Goal: Task Accomplishment & Management: Complete application form

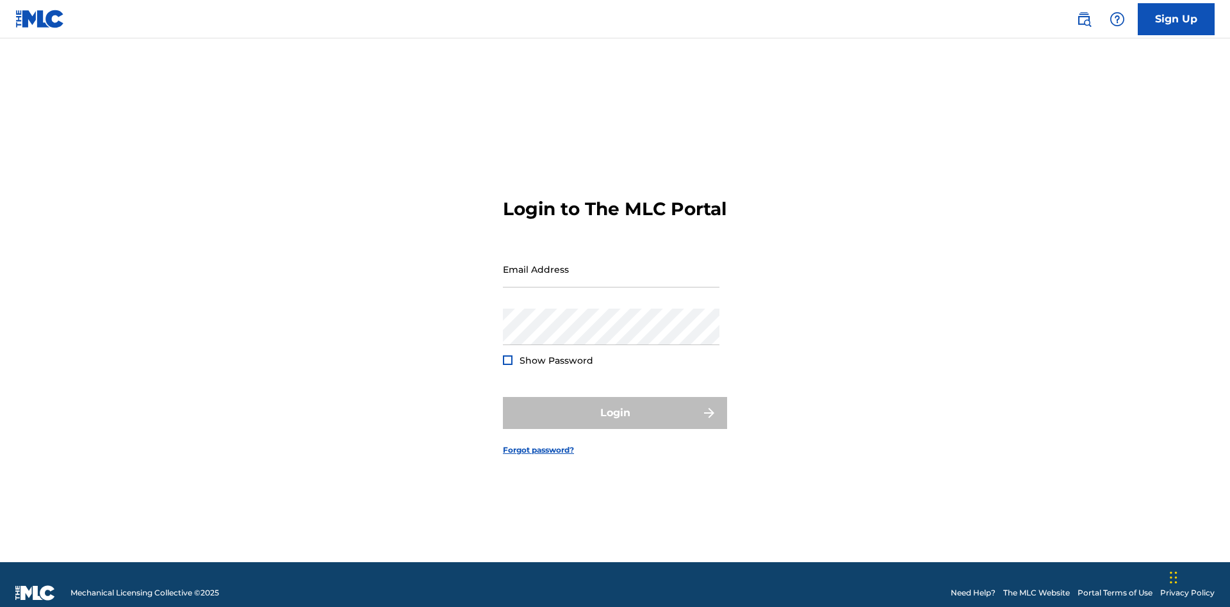
scroll to position [17, 0]
click at [611, 263] on input "Email Address" at bounding box center [611, 269] width 216 height 37
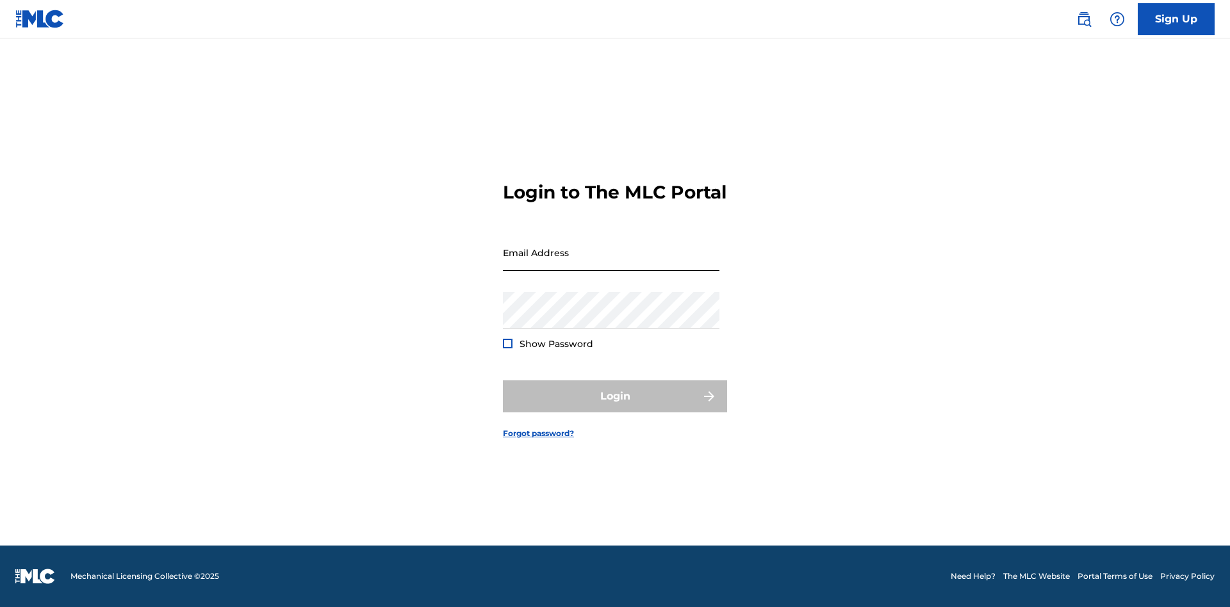
scroll to position [17, 0]
type input "[EMAIL_ADDRESS][DOMAIN_NAME]"
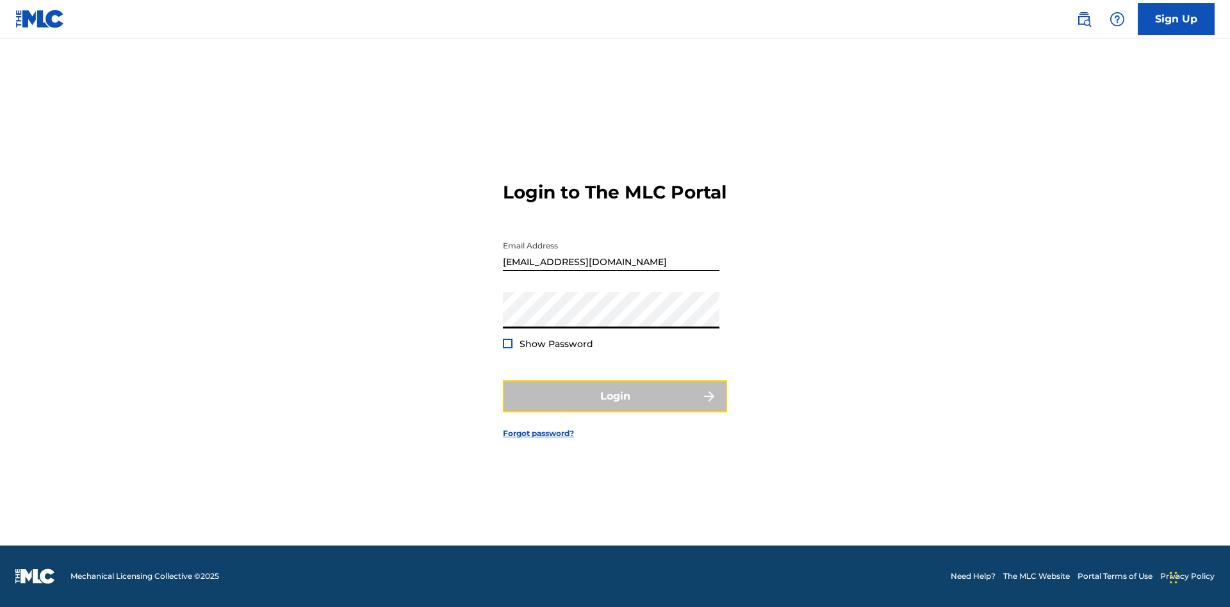
click at [615, 407] on button "Login" at bounding box center [615, 396] width 224 height 32
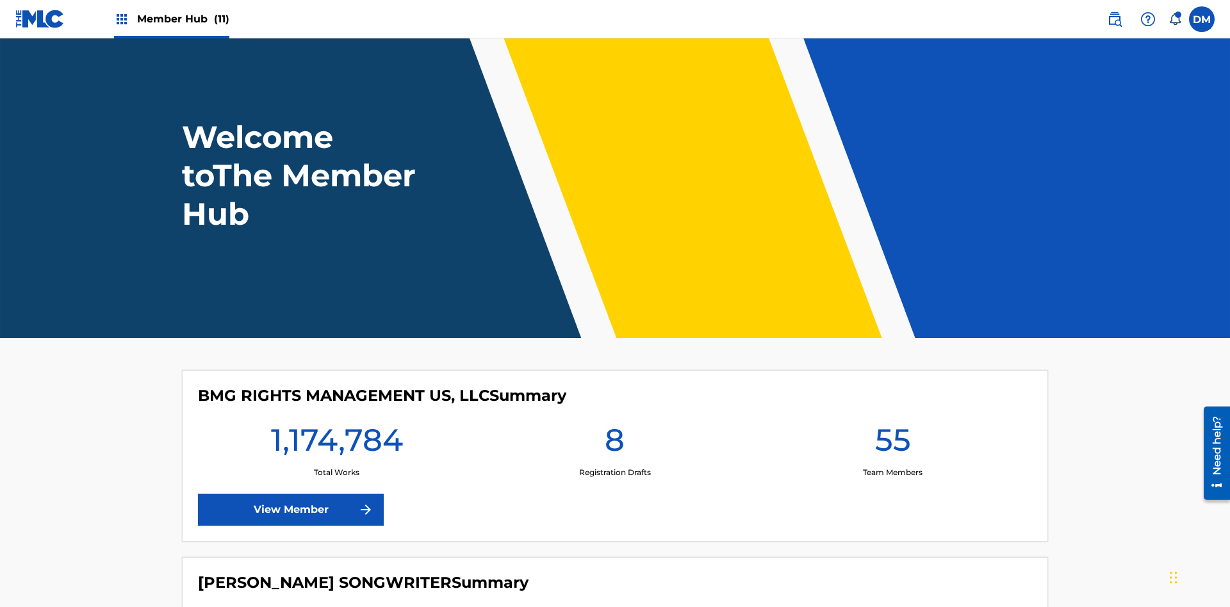
click at [183, 19] on span "Member Hub (11)" at bounding box center [183, 19] width 92 height 15
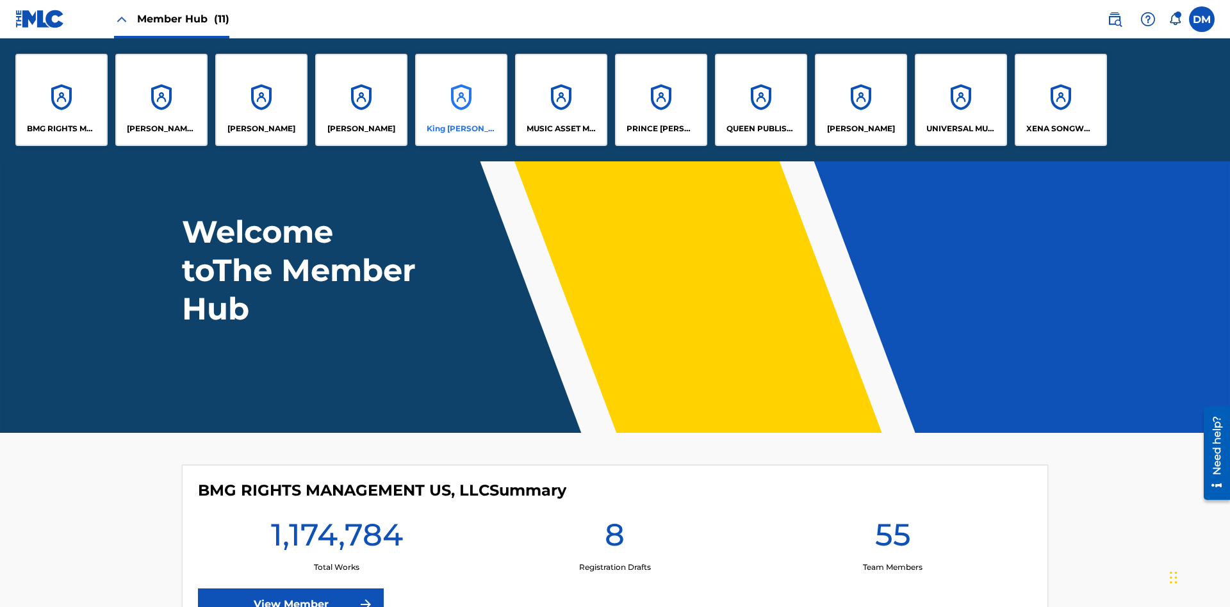
click at [460, 129] on p "King [PERSON_NAME]" at bounding box center [462, 129] width 70 height 12
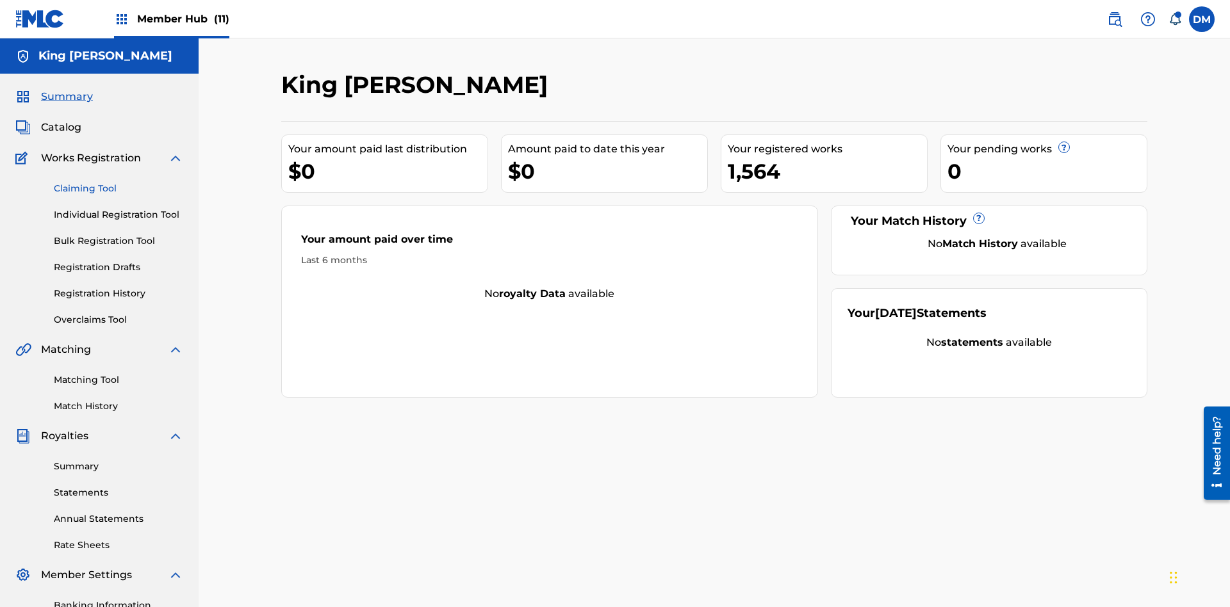
click at [118, 182] on link "Claiming Tool" at bounding box center [118, 188] width 129 height 13
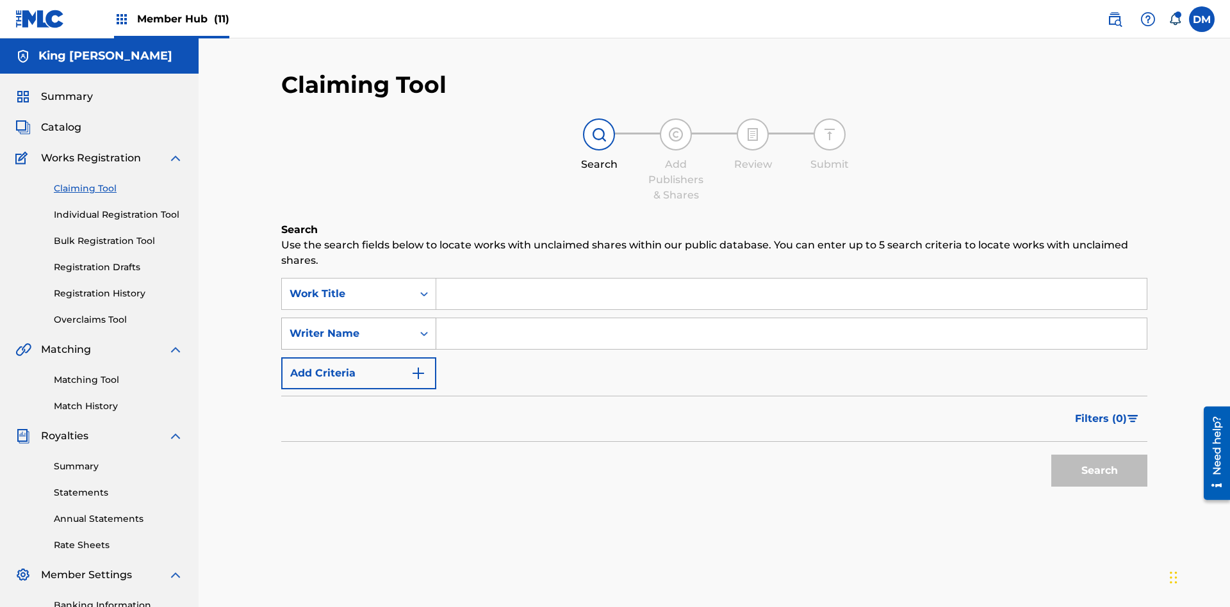
click at [347, 326] on div "Writer Name" at bounding box center [346, 333] width 115 height 15
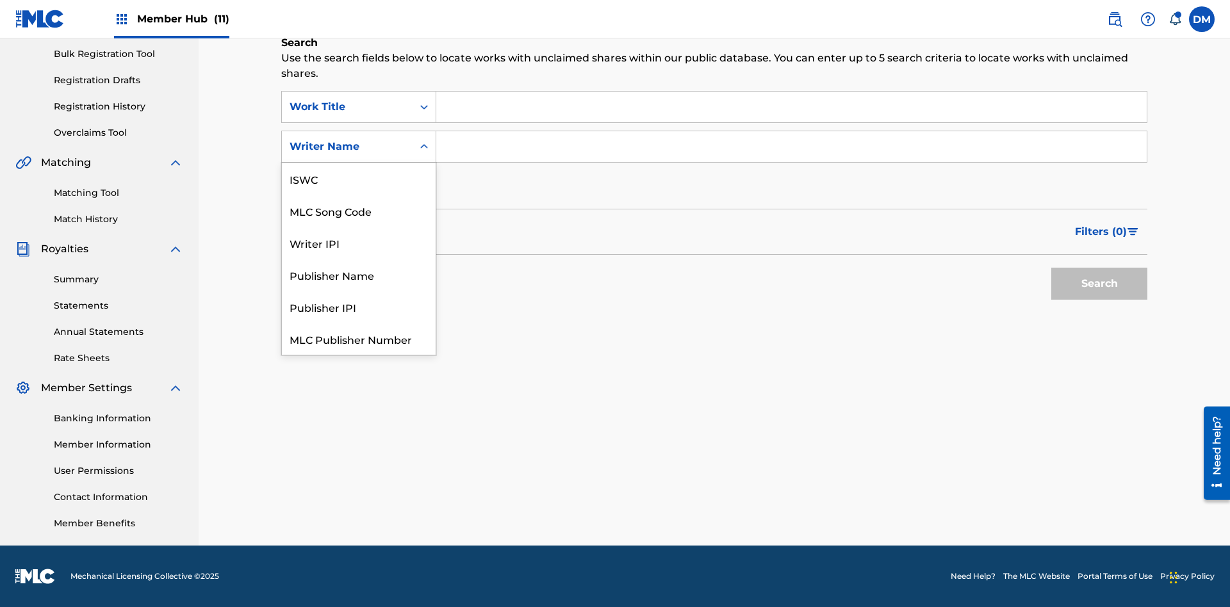
scroll to position [32, 0]
click at [359, 179] on div "MLC Song Code" at bounding box center [359, 179] width 154 height 32
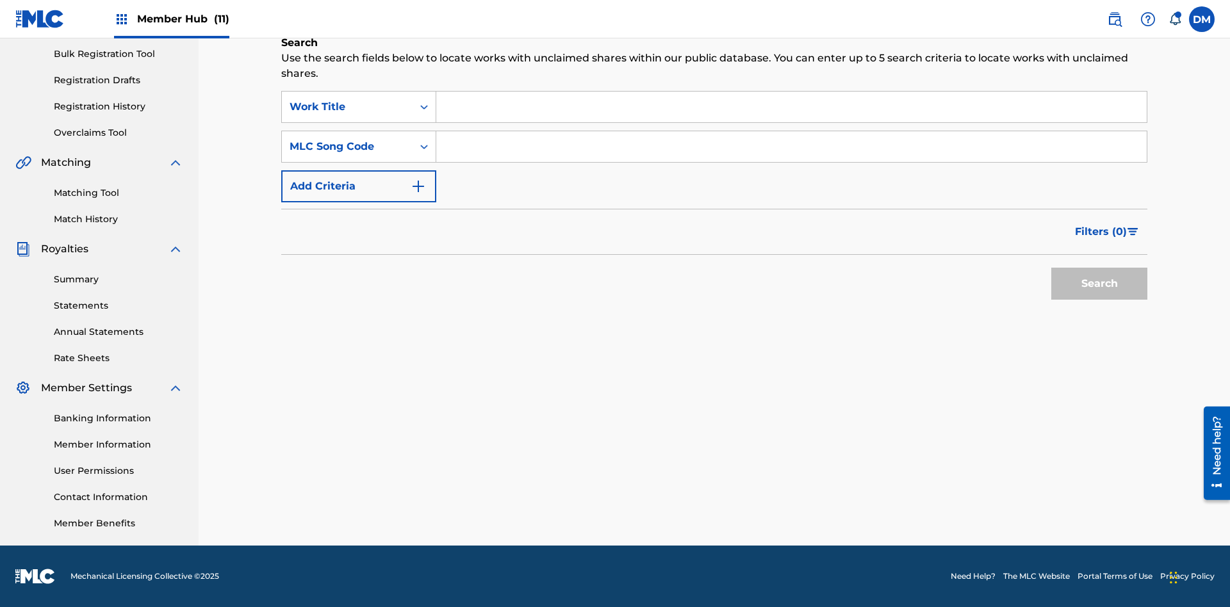
click at [791, 107] on input "Search Form" at bounding box center [791, 107] width 710 height 31
type input "NON-OWNED WORK TO CLAIM"
click at [791, 147] on input "Search Form" at bounding box center [791, 146] width 710 height 31
type input "RB0ZQR"
click at [1099, 284] on button "Search" at bounding box center [1099, 284] width 96 height 32
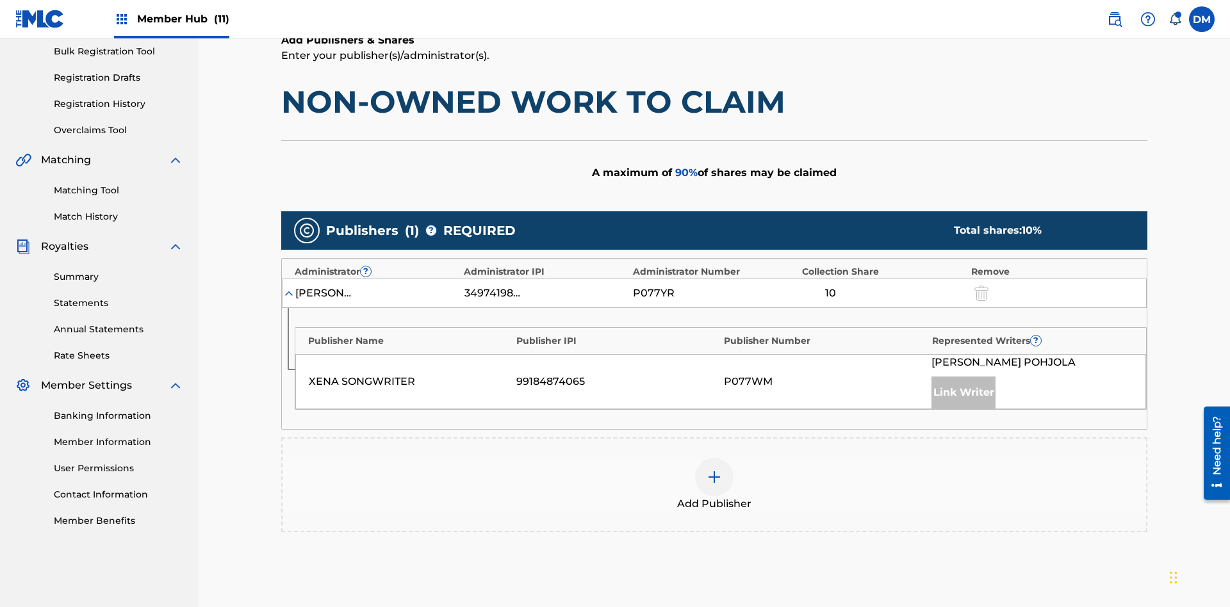
scroll to position [322, 0]
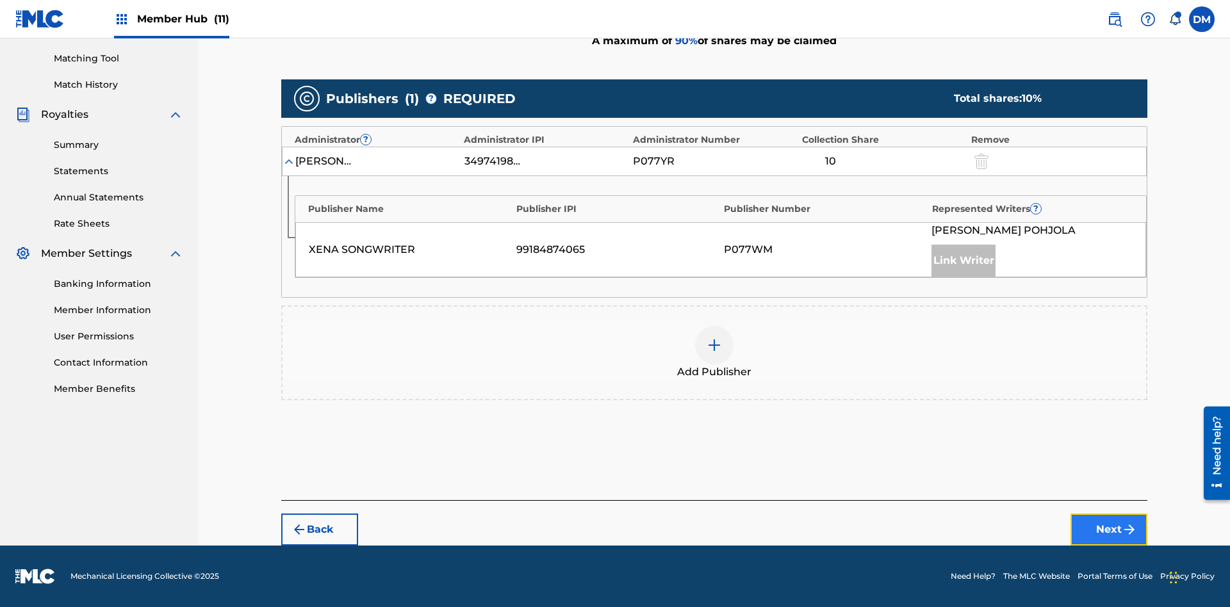
click at [1109, 530] on button "Next" at bounding box center [1108, 530] width 77 height 32
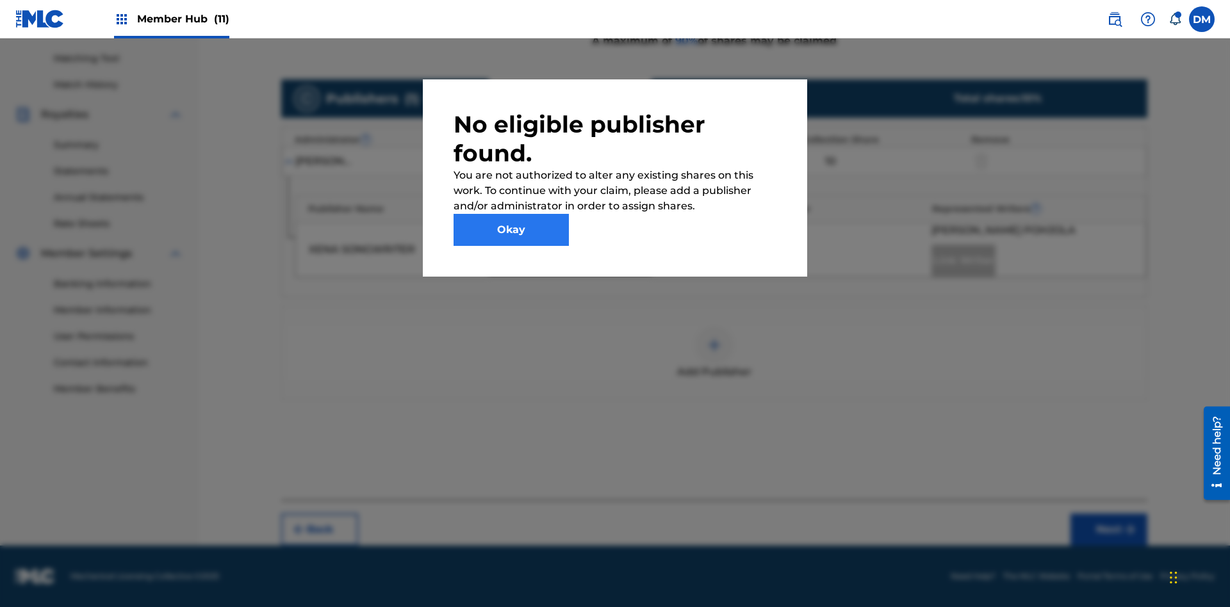
click at [511, 230] on button "Okay" at bounding box center [510, 230] width 115 height 32
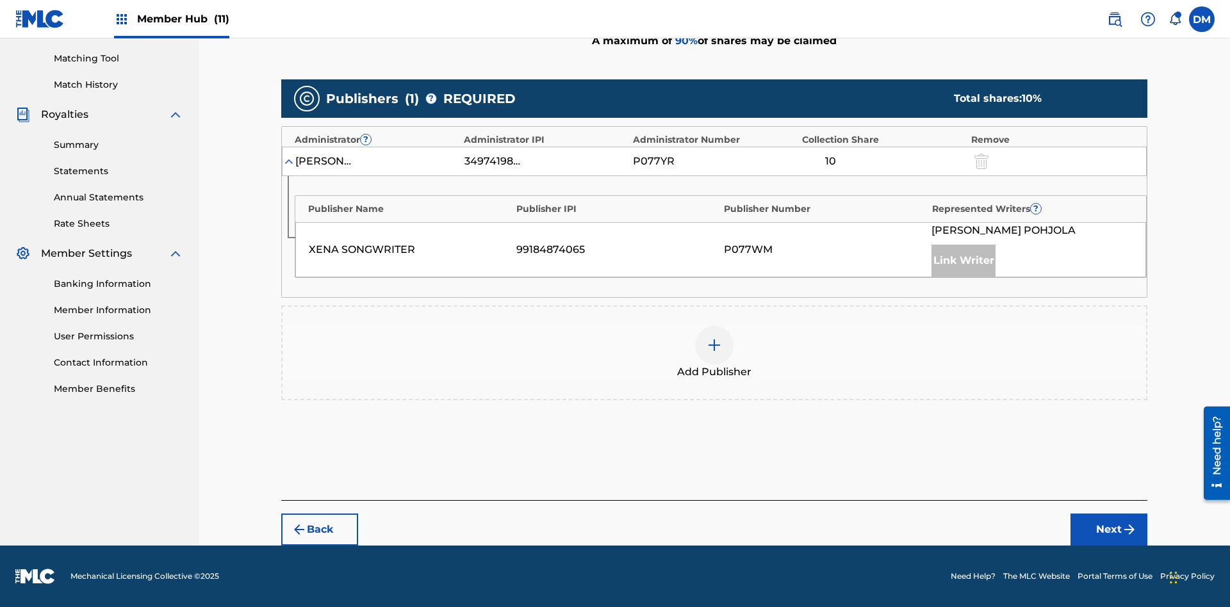
click at [714, 345] on img at bounding box center [713, 345] width 15 height 15
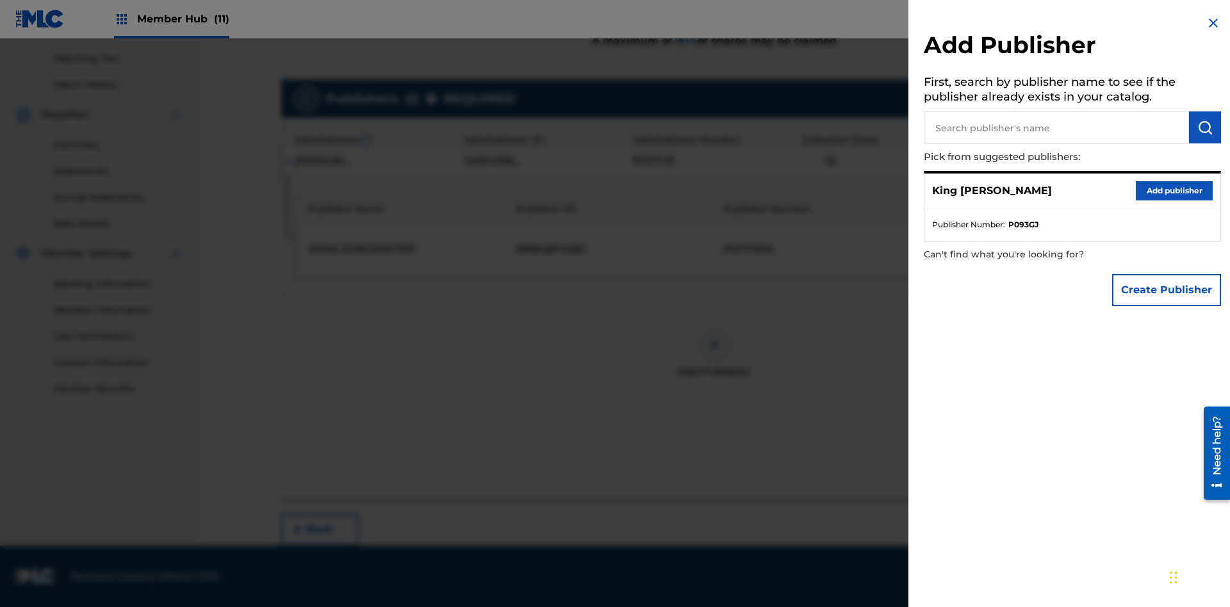
click at [1056, 127] on input "text" at bounding box center [1056, 127] width 265 height 32
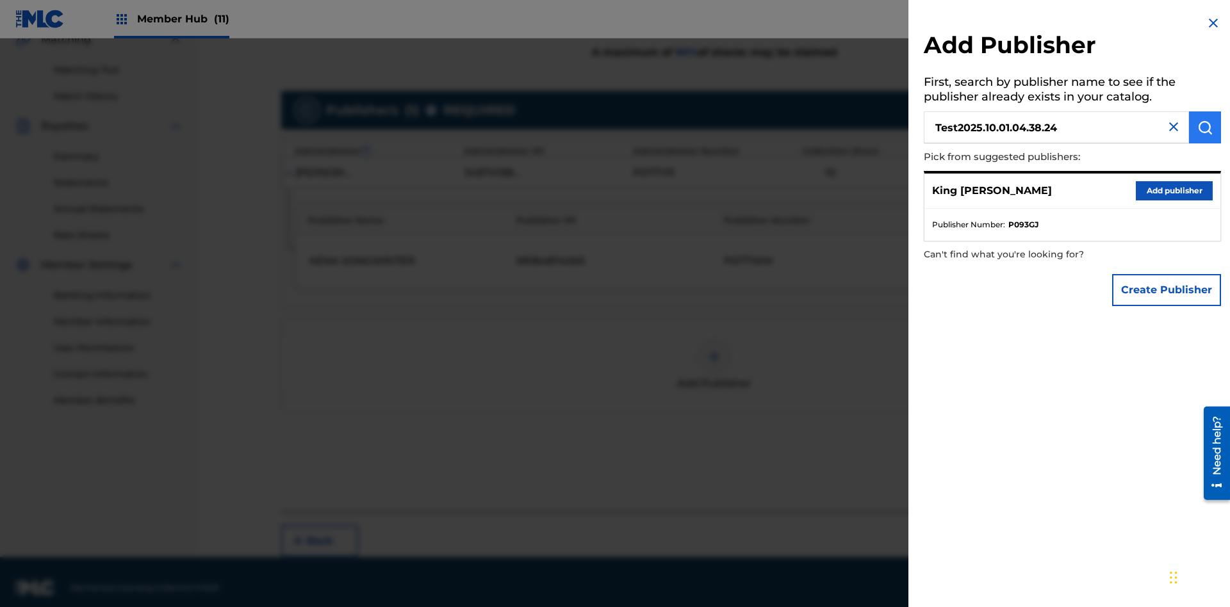
type input "Test2025.10.01.04.38.24"
click at [1205, 127] on img "submit" at bounding box center [1204, 127] width 15 height 15
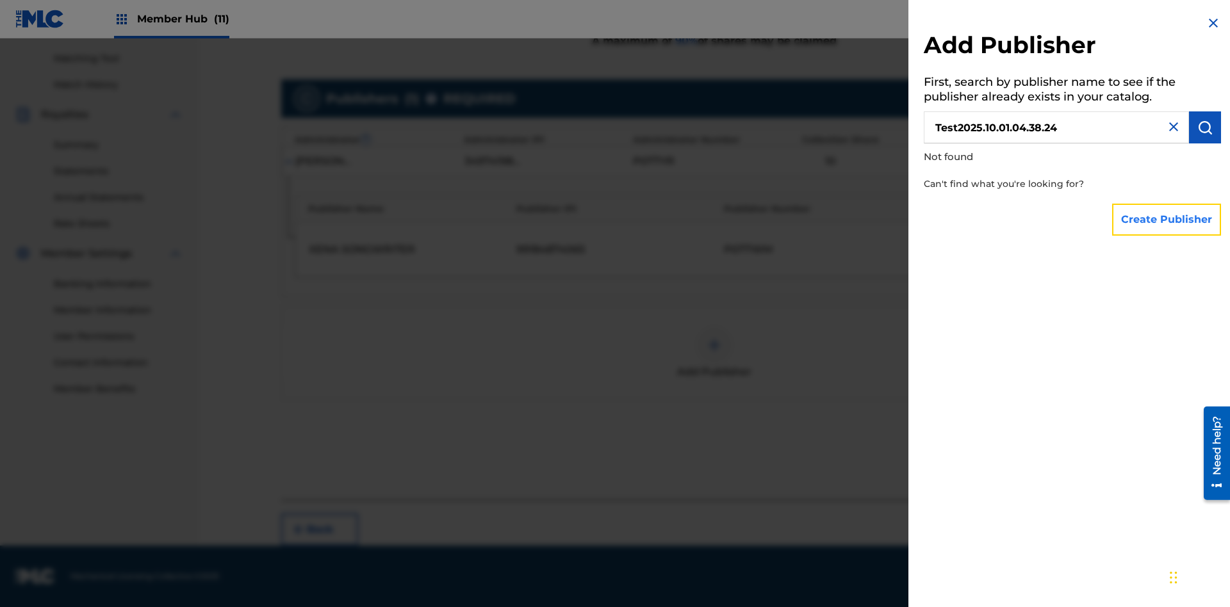
click at [1167, 219] on button "Create Publisher" at bounding box center [1166, 220] width 109 height 32
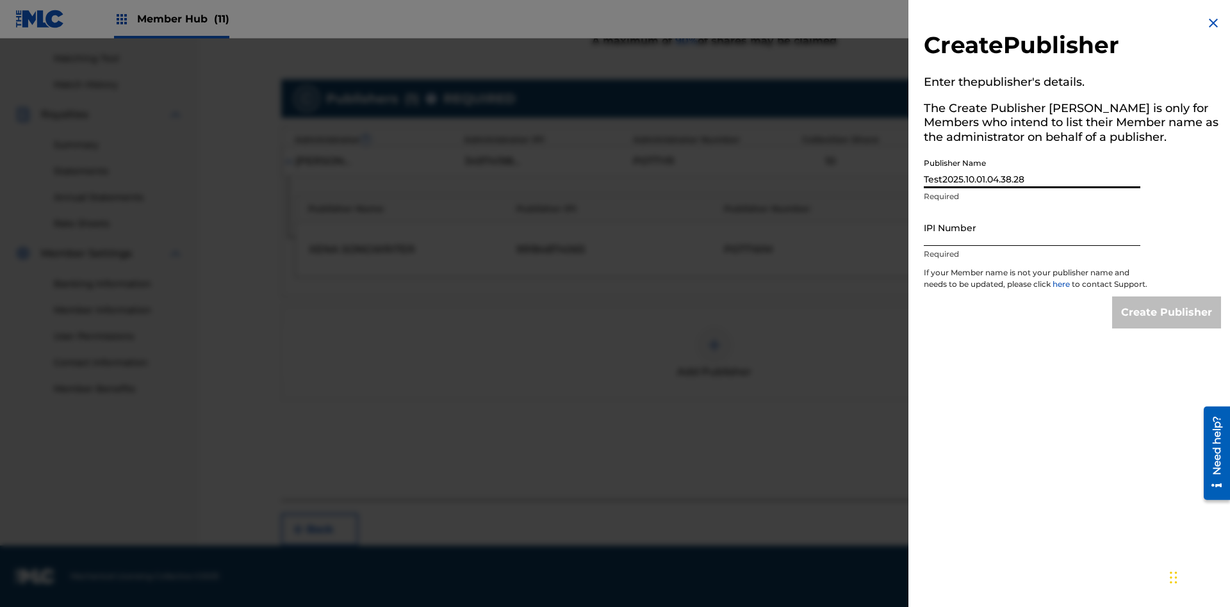
type input "Test2025.10.01.04.38.28"
click at [1032, 227] on input "IPI Number" at bounding box center [1032, 227] width 216 height 37
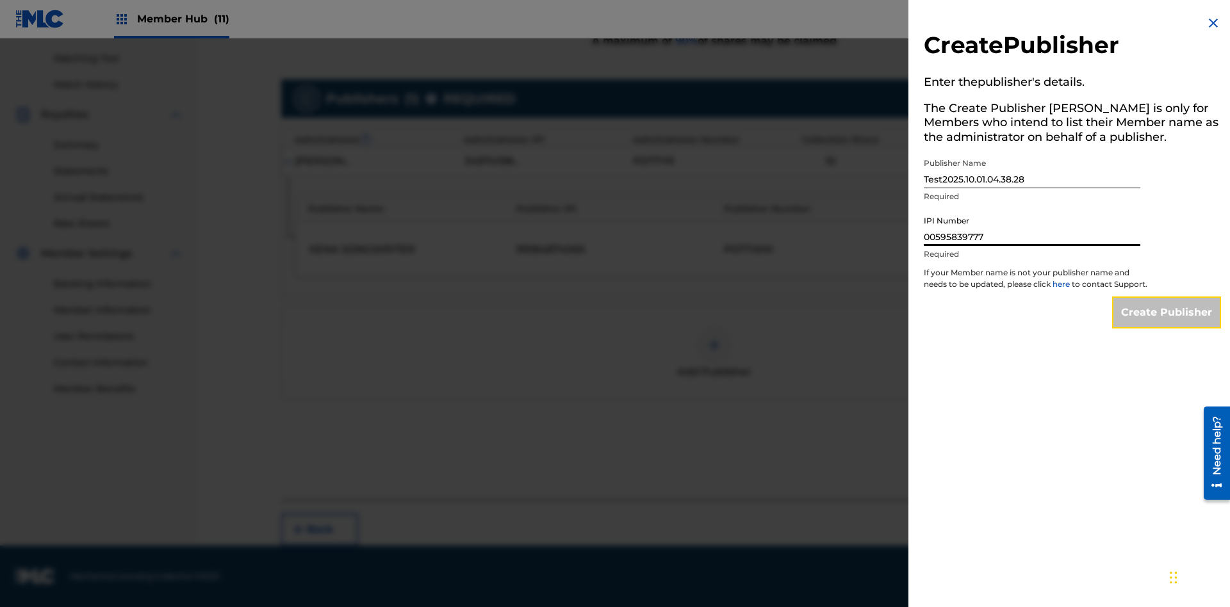
click at [1167, 324] on input "Create Publisher" at bounding box center [1166, 313] width 109 height 32
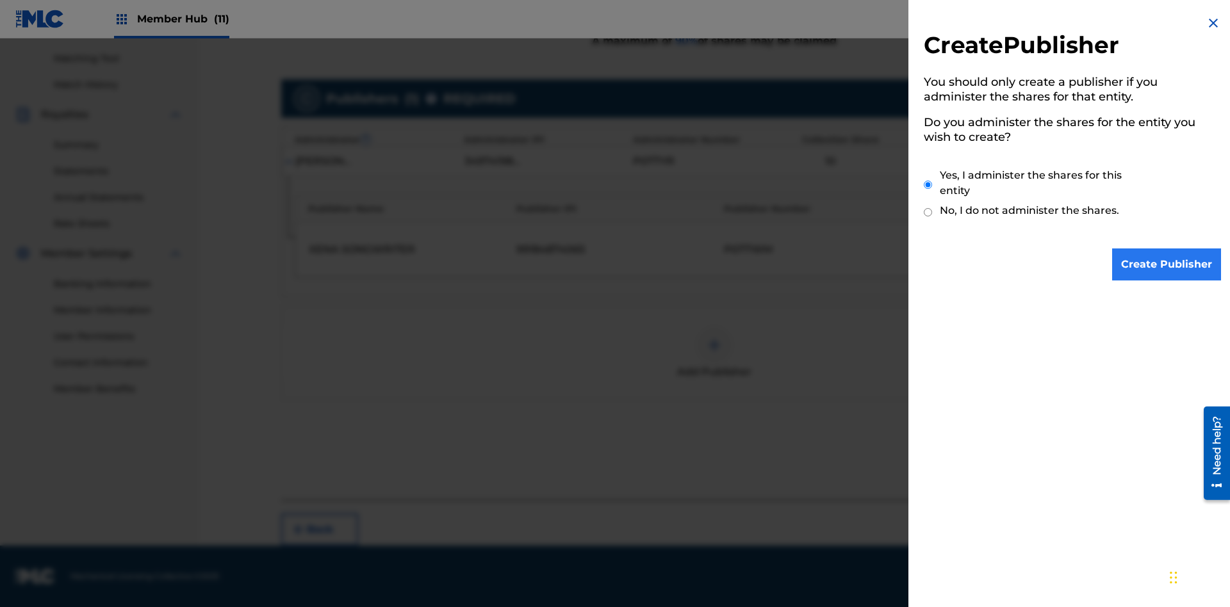
click at [928, 184] on input "Yes, I administer the shares for this entity" at bounding box center [928, 185] width 8 height 28
click at [1167, 265] on input "Create Publisher" at bounding box center [1166, 264] width 109 height 32
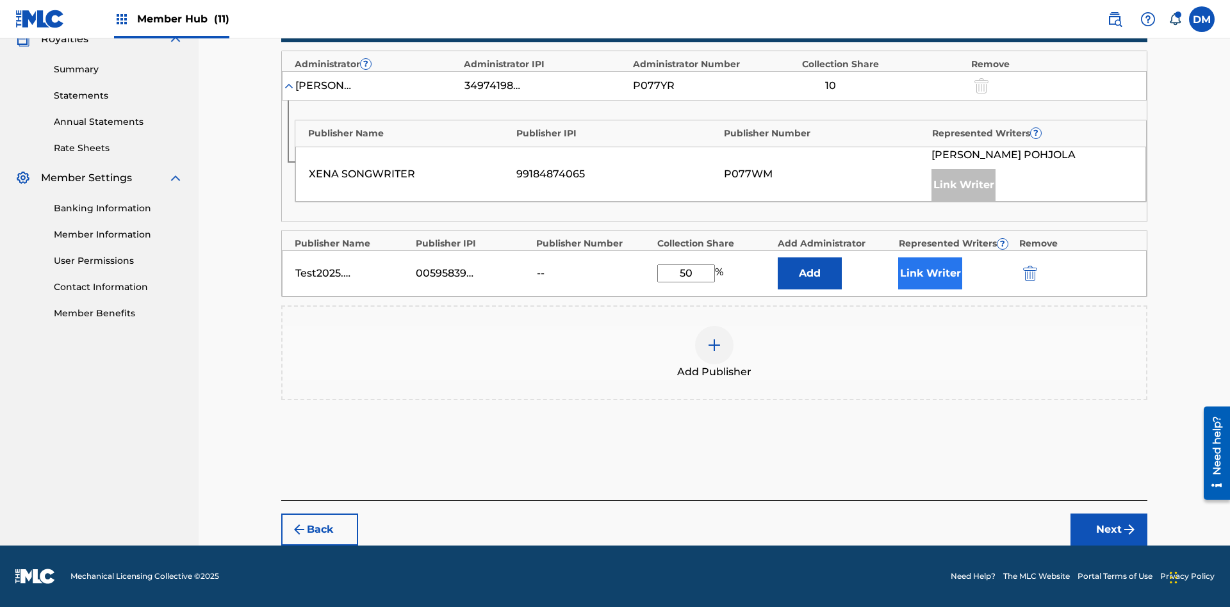
type input "50"
click at [930, 273] on button "Link Writer" at bounding box center [930, 273] width 64 height 32
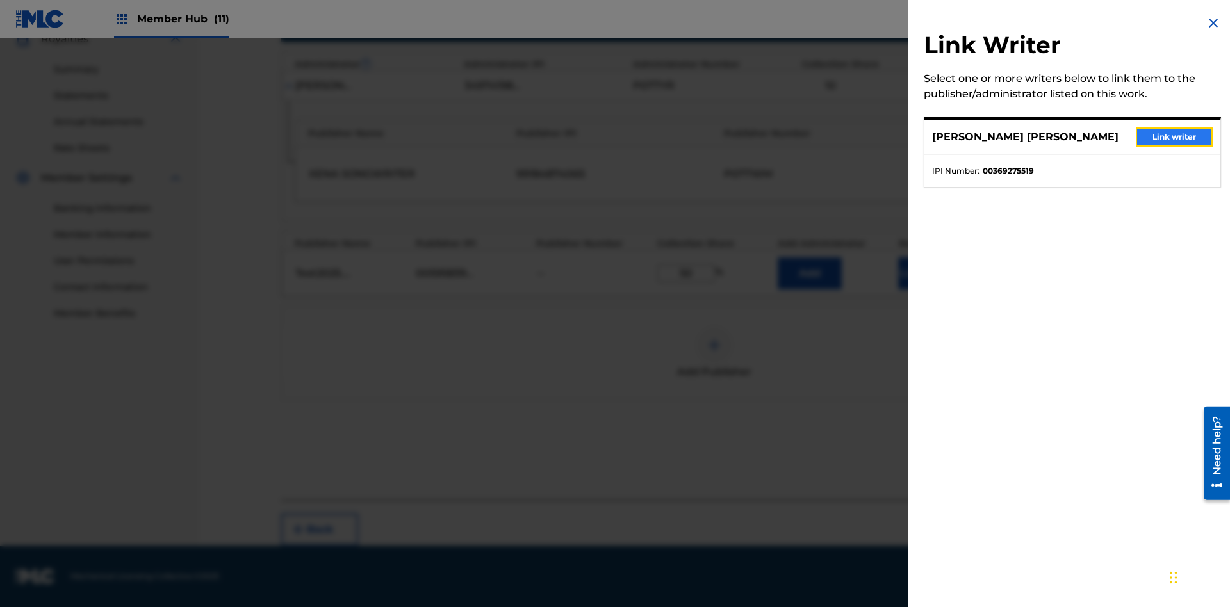
click at [1174, 137] on button "Link writer" at bounding box center [1174, 136] width 77 height 19
click at [930, 273] on button "Link Writer" at bounding box center [930, 273] width 64 height 32
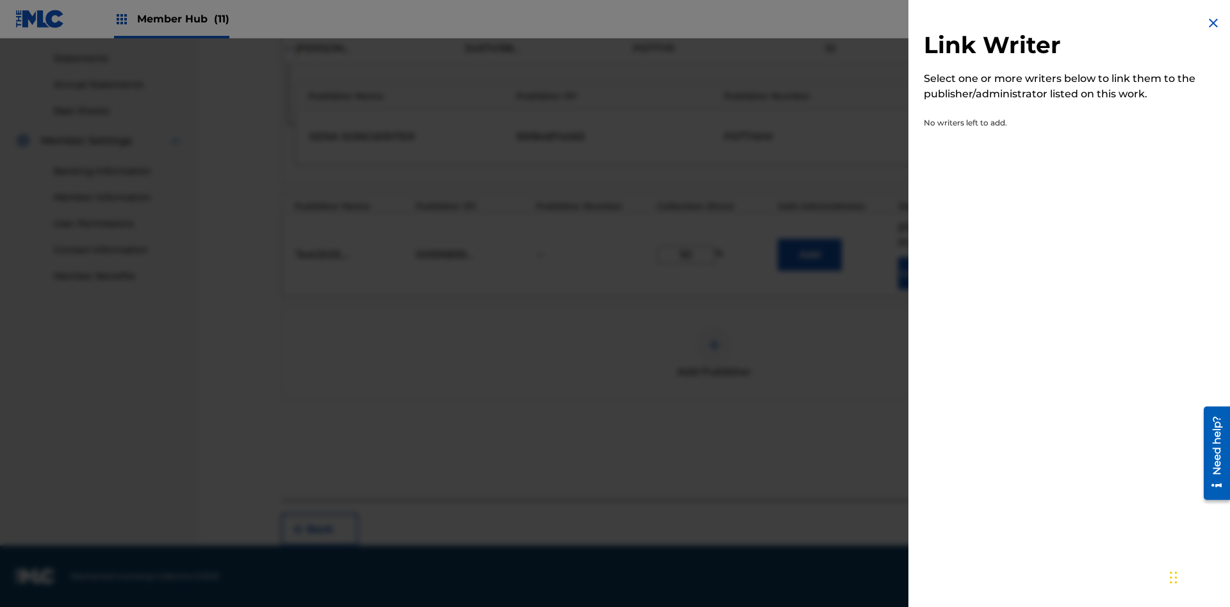
click at [1213, 23] on img at bounding box center [1212, 22] width 15 height 15
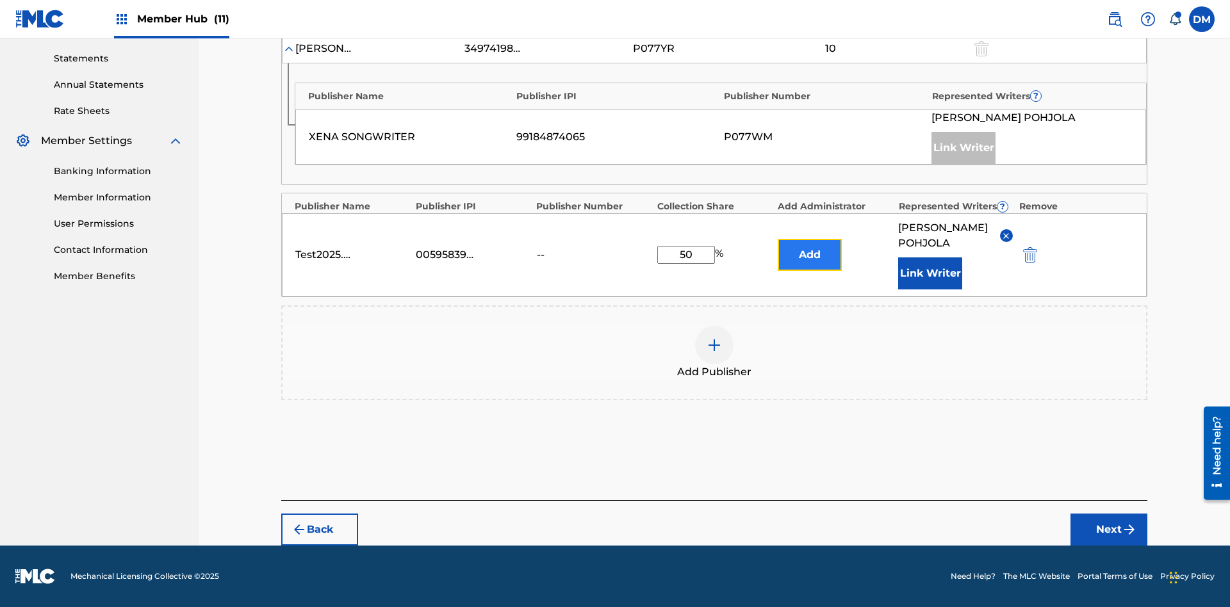
click at [810, 247] on button "Add" at bounding box center [810, 255] width 64 height 32
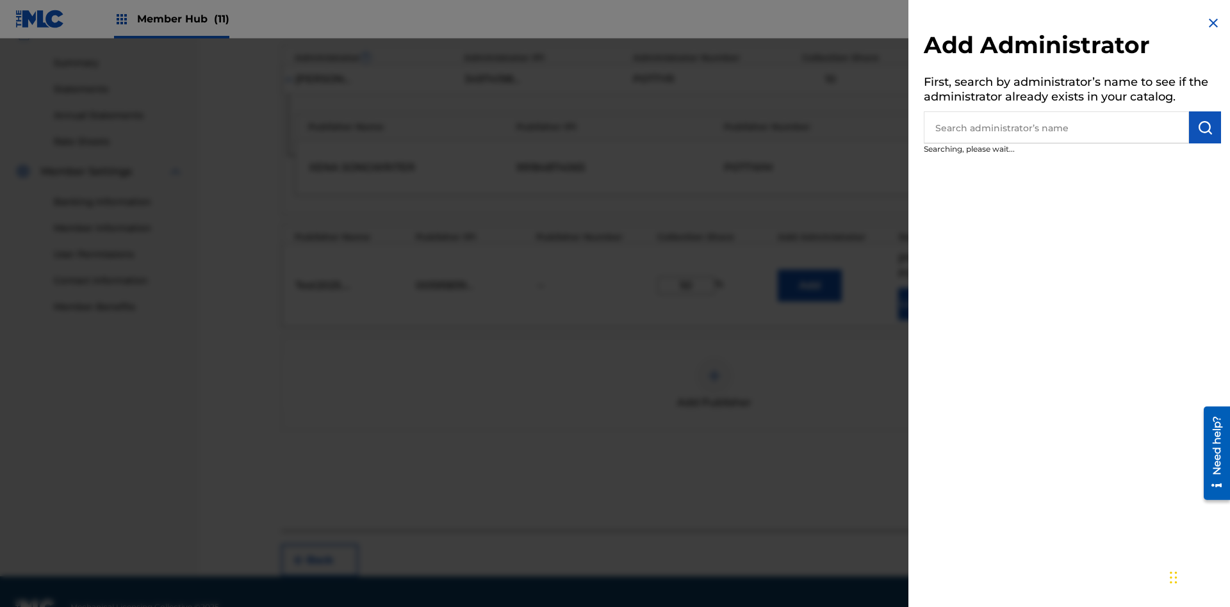
click at [1056, 127] on input "text" at bounding box center [1056, 127] width 265 height 32
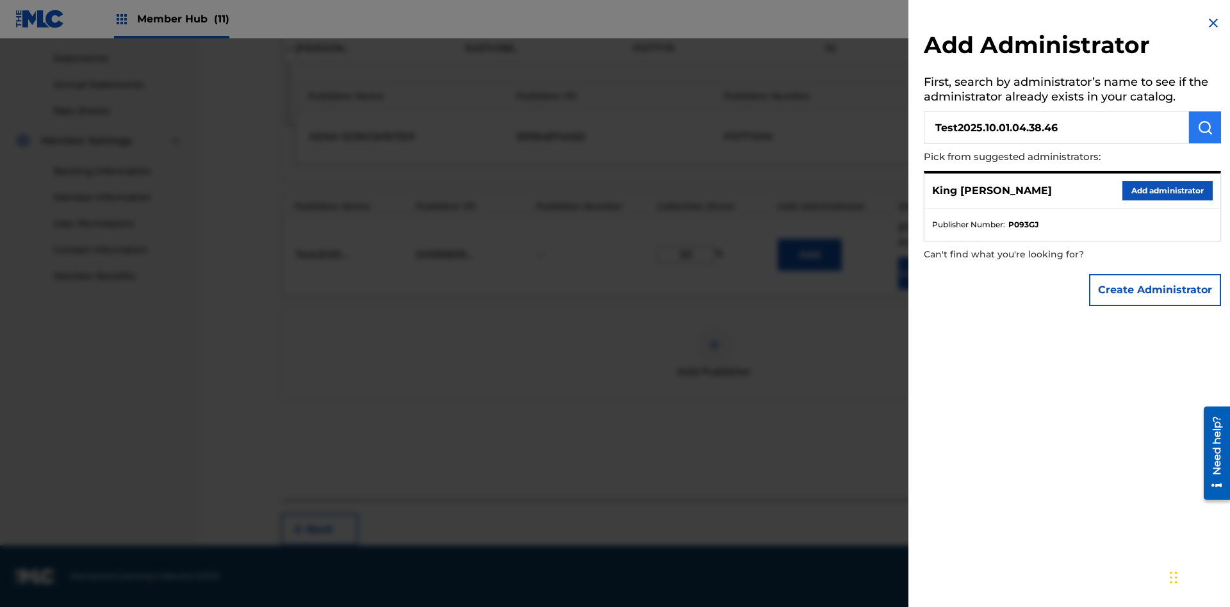
type input "Test2025.10.01.04.38.46"
click at [1205, 127] on img "submit" at bounding box center [1204, 127] width 15 height 15
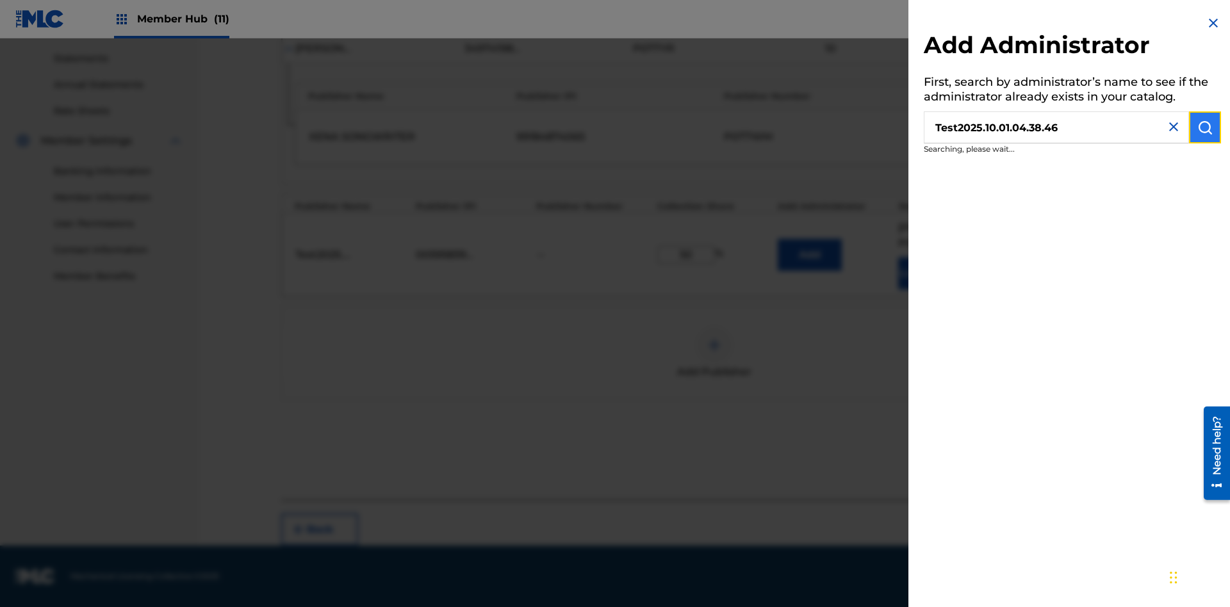
scroll to position [450, 0]
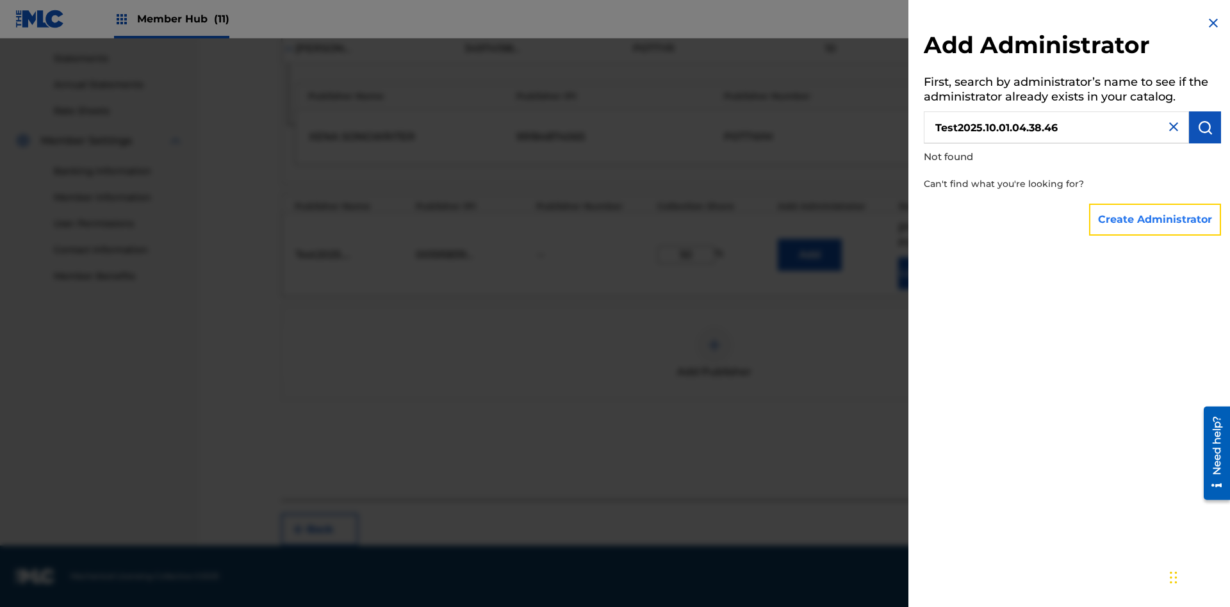
click at [1155, 219] on button "Create Administrator" at bounding box center [1155, 220] width 132 height 32
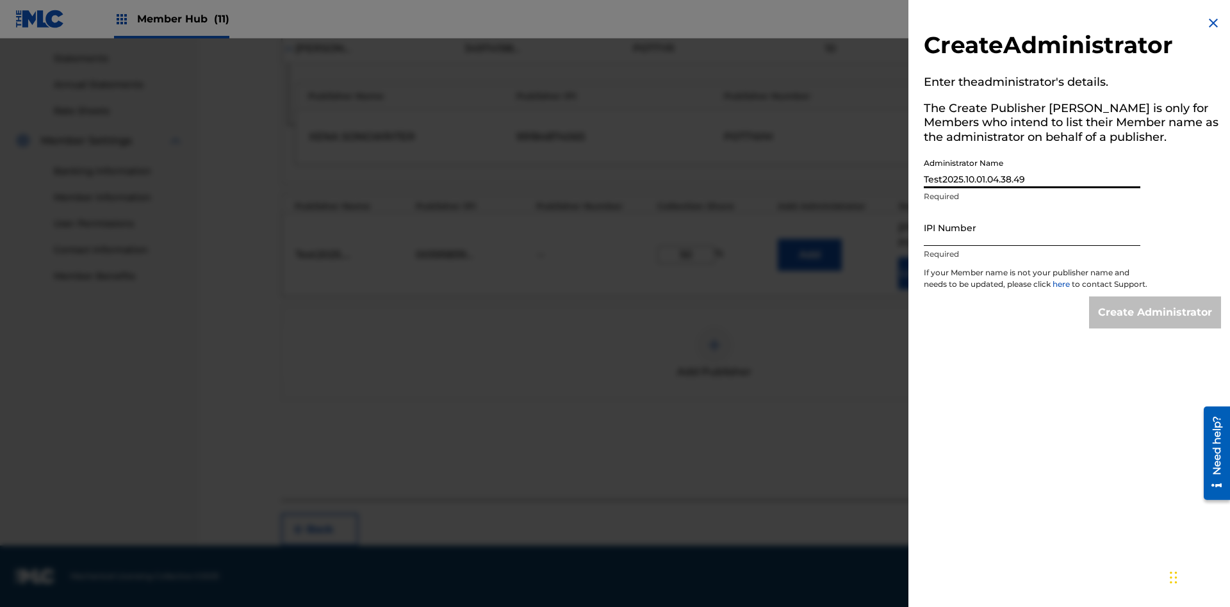
type input "Test2025.10.01.04.38.49"
click at [1032, 227] on input "IPI Number" at bounding box center [1032, 227] width 216 height 37
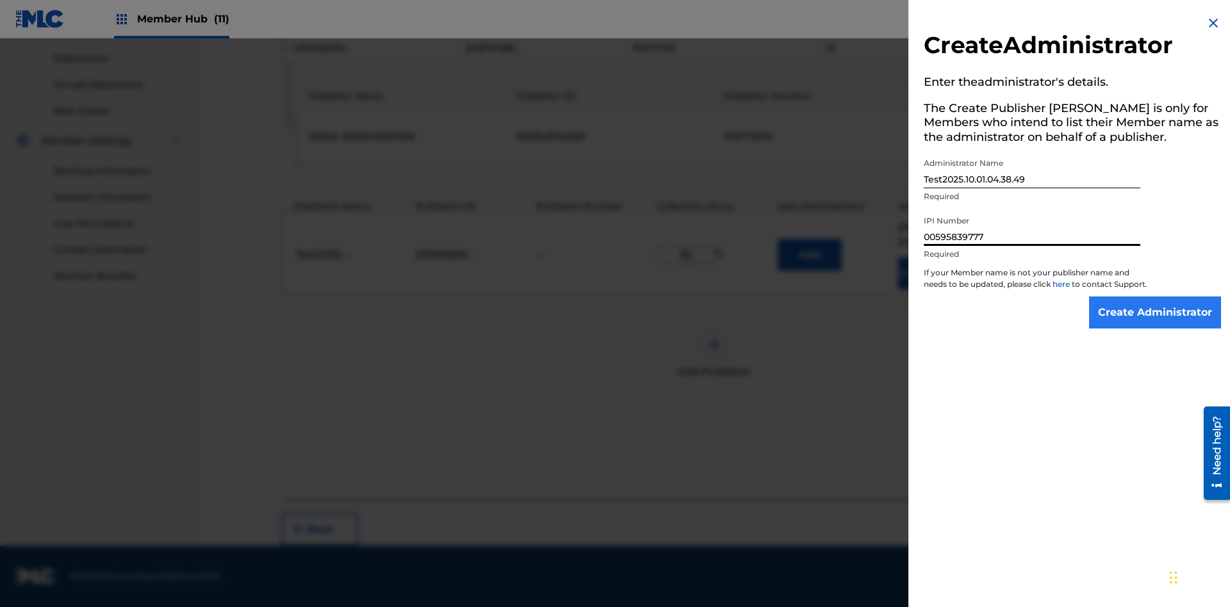
type input "00595839777"
click at [1155, 324] on input "Create Administrator" at bounding box center [1155, 313] width 132 height 32
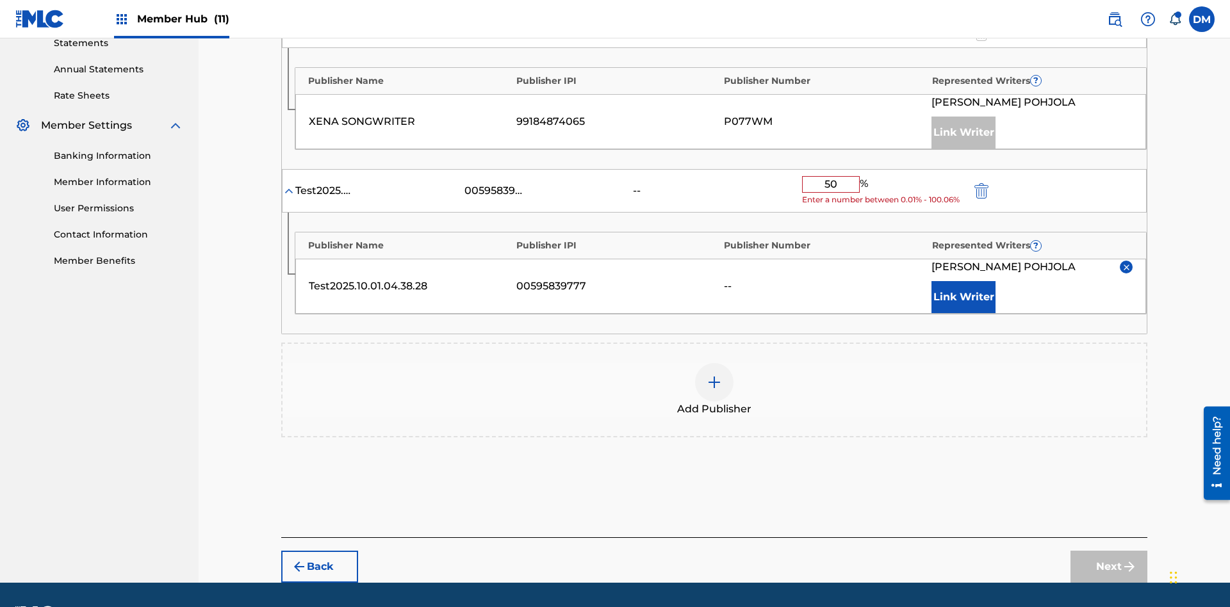
scroll to position [490, 0]
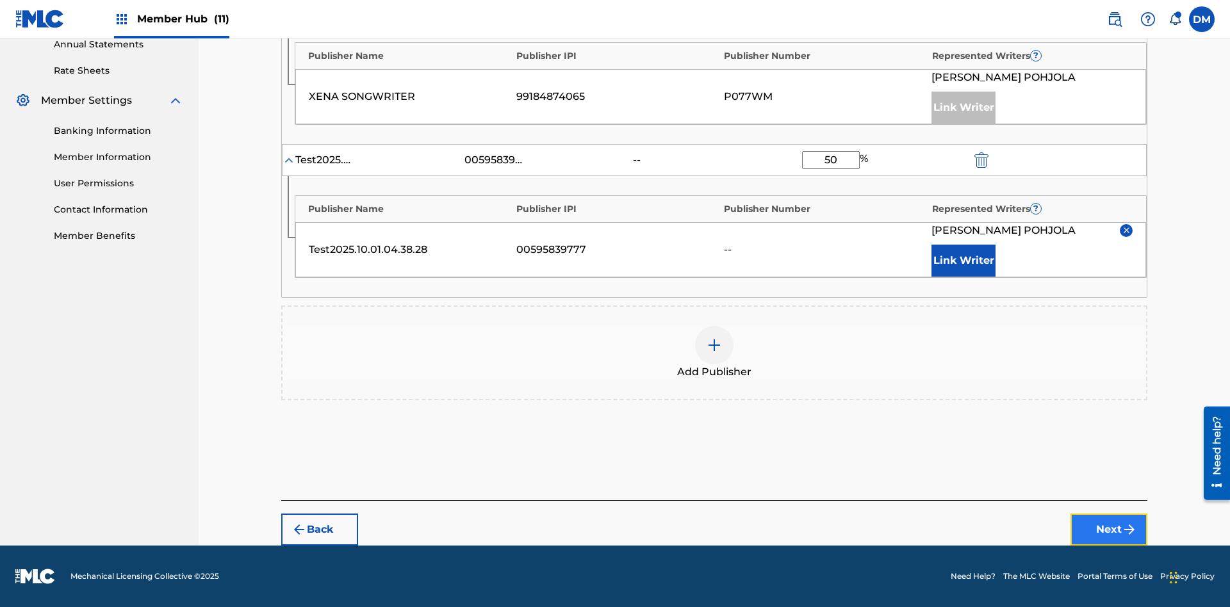
click at [1109, 530] on button "Next" at bounding box center [1108, 530] width 77 height 32
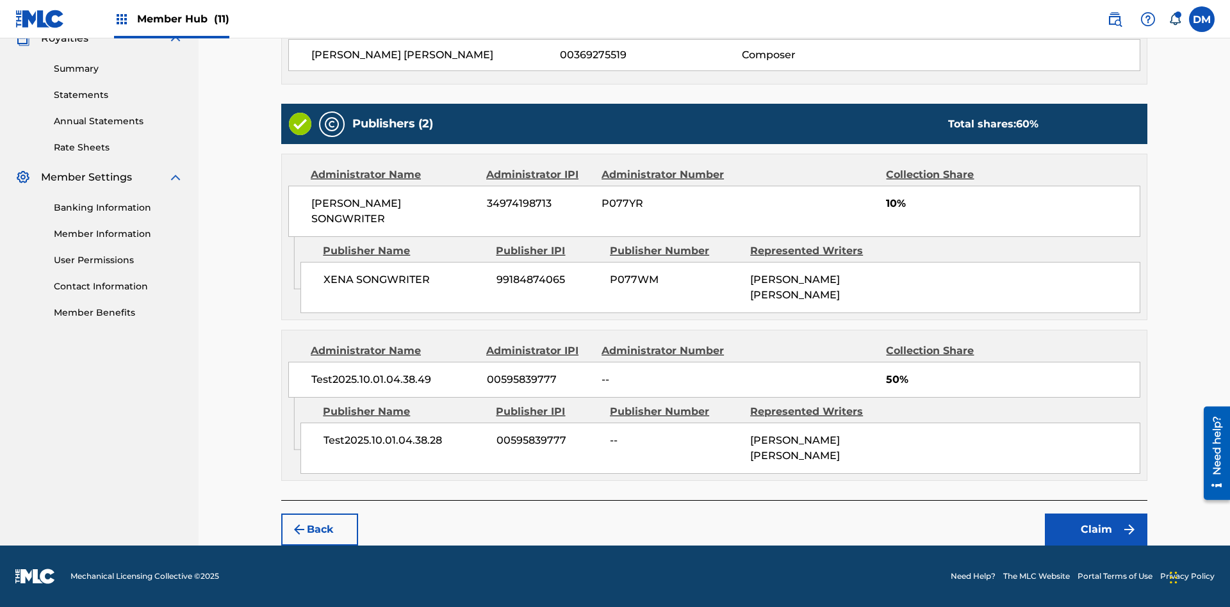
scroll to position [382, 0]
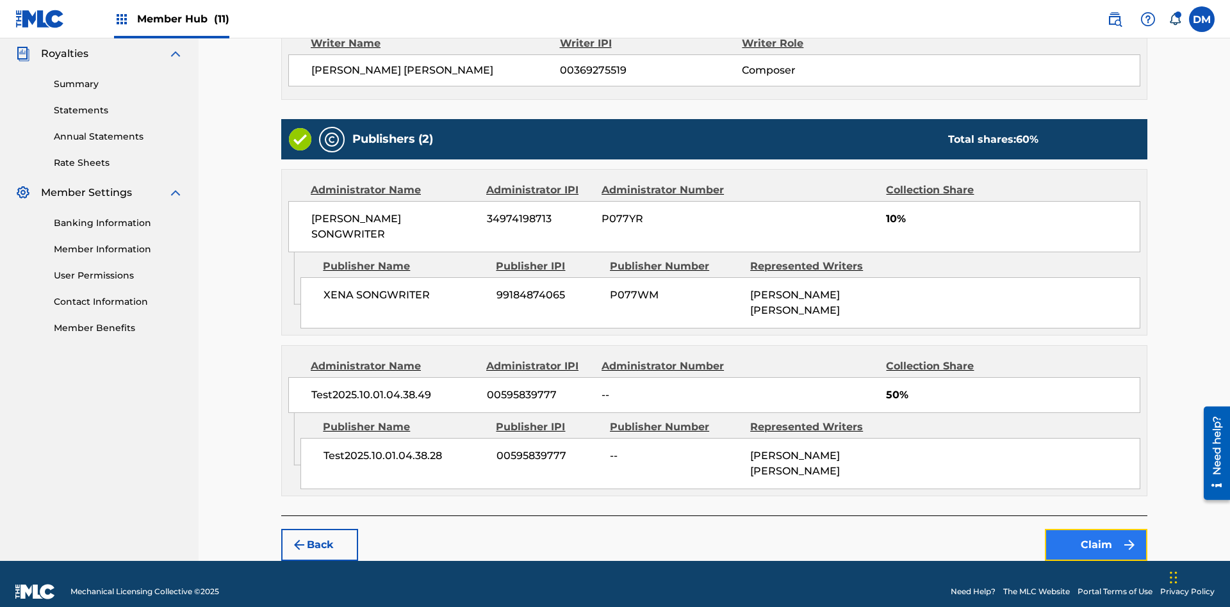
click at [1096, 530] on button "Claim" at bounding box center [1096, 545] width 102 height 32
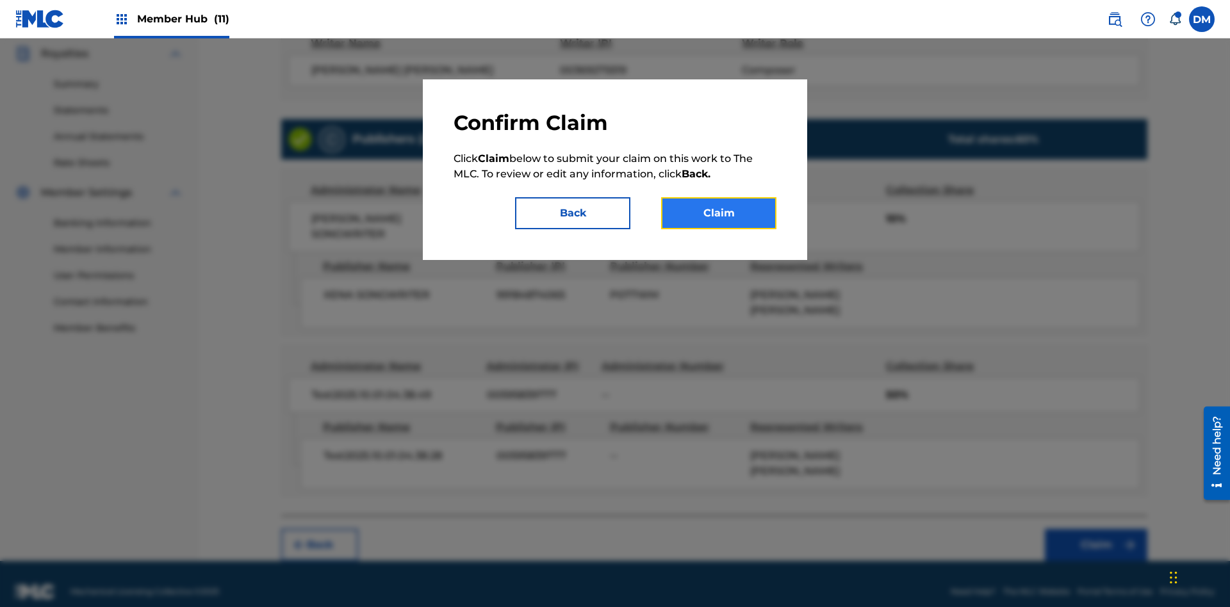
click at [719, 213] on button "Claim" at bounding box center [718, 213] width 115 height 32
